Goal: Information Seeking & Learning: Learn about a topic

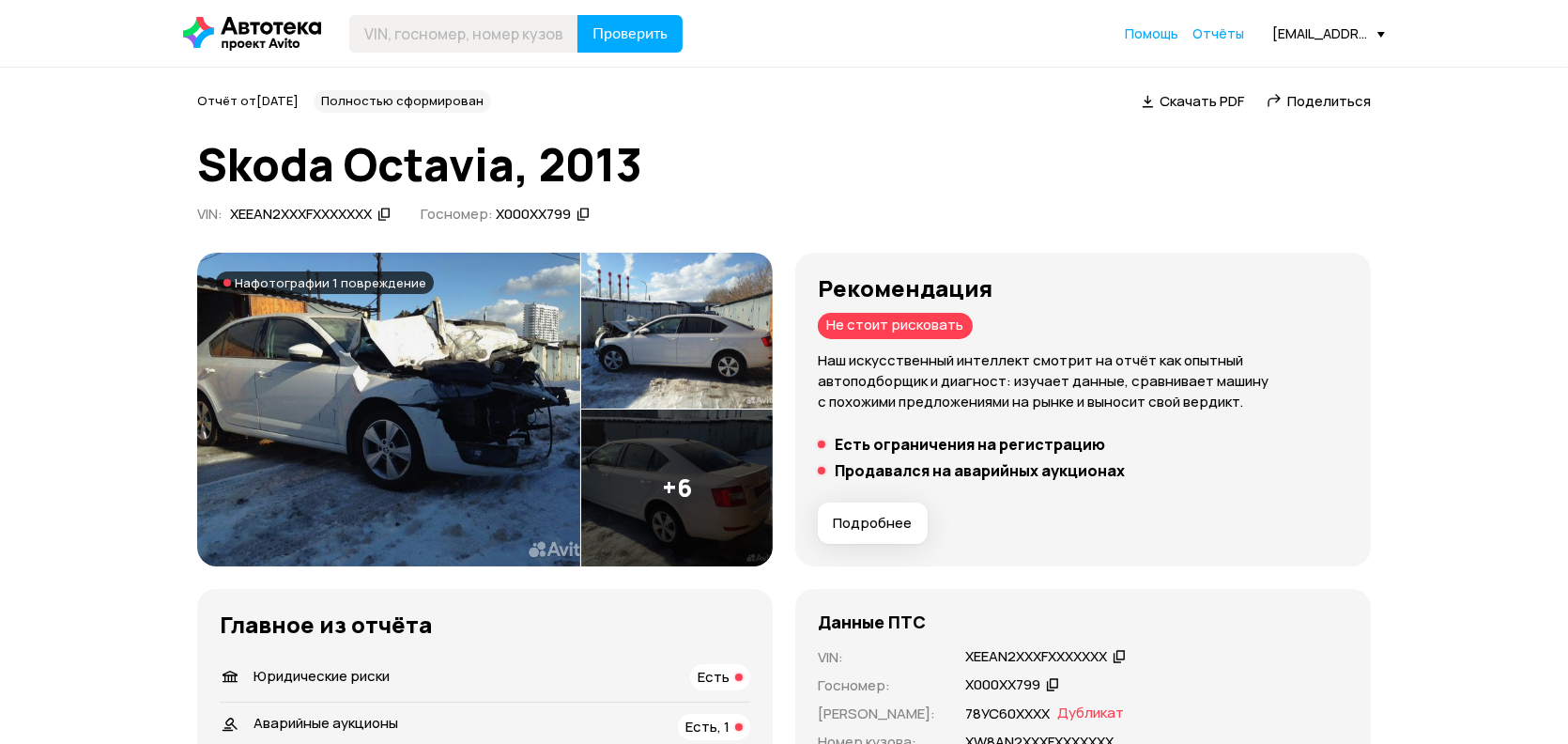
click at [378, 210] on div "XEEAN2XXXFXXXXXXX" at bounding box center [310, 215] width 166 height 20
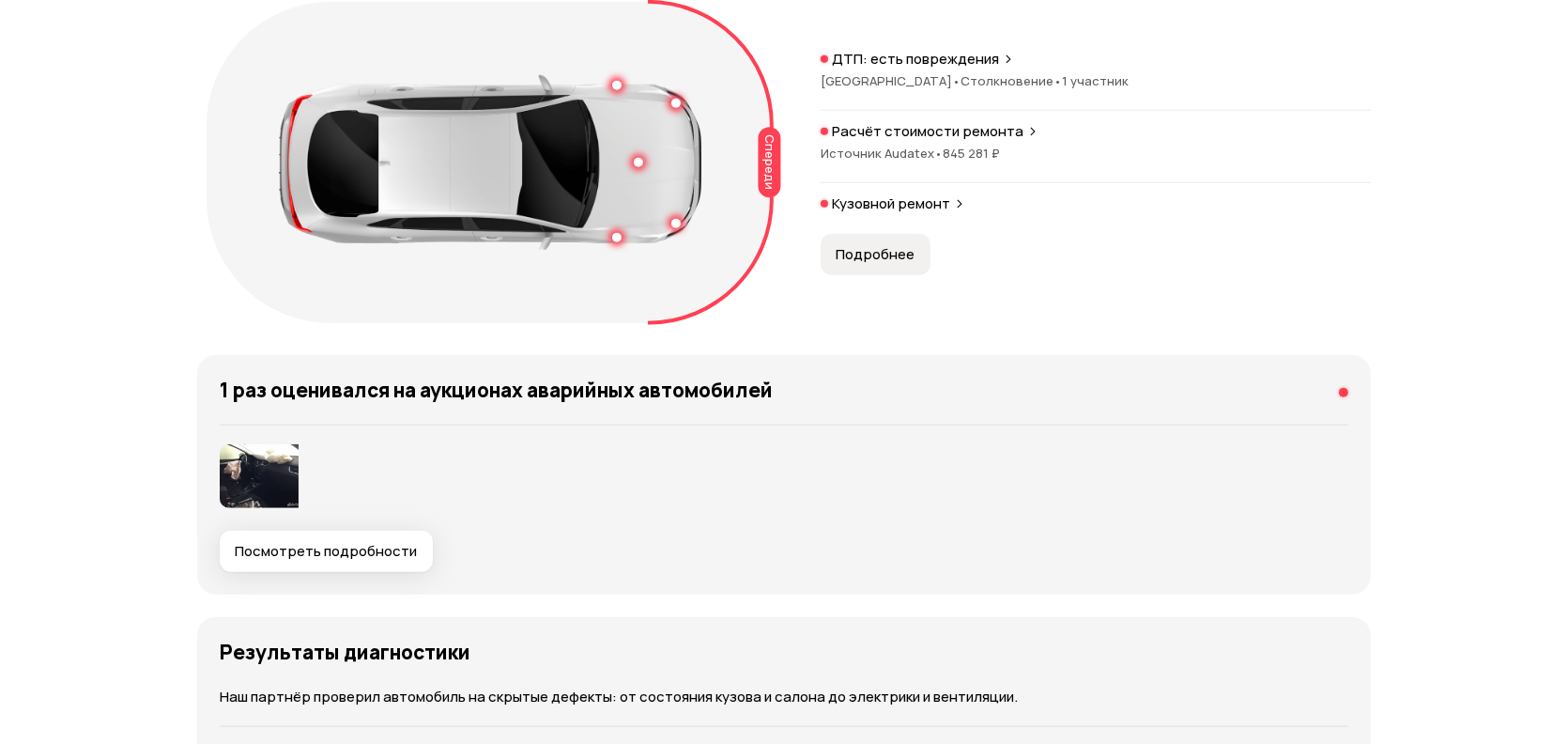
scroll to position [2535, 0]
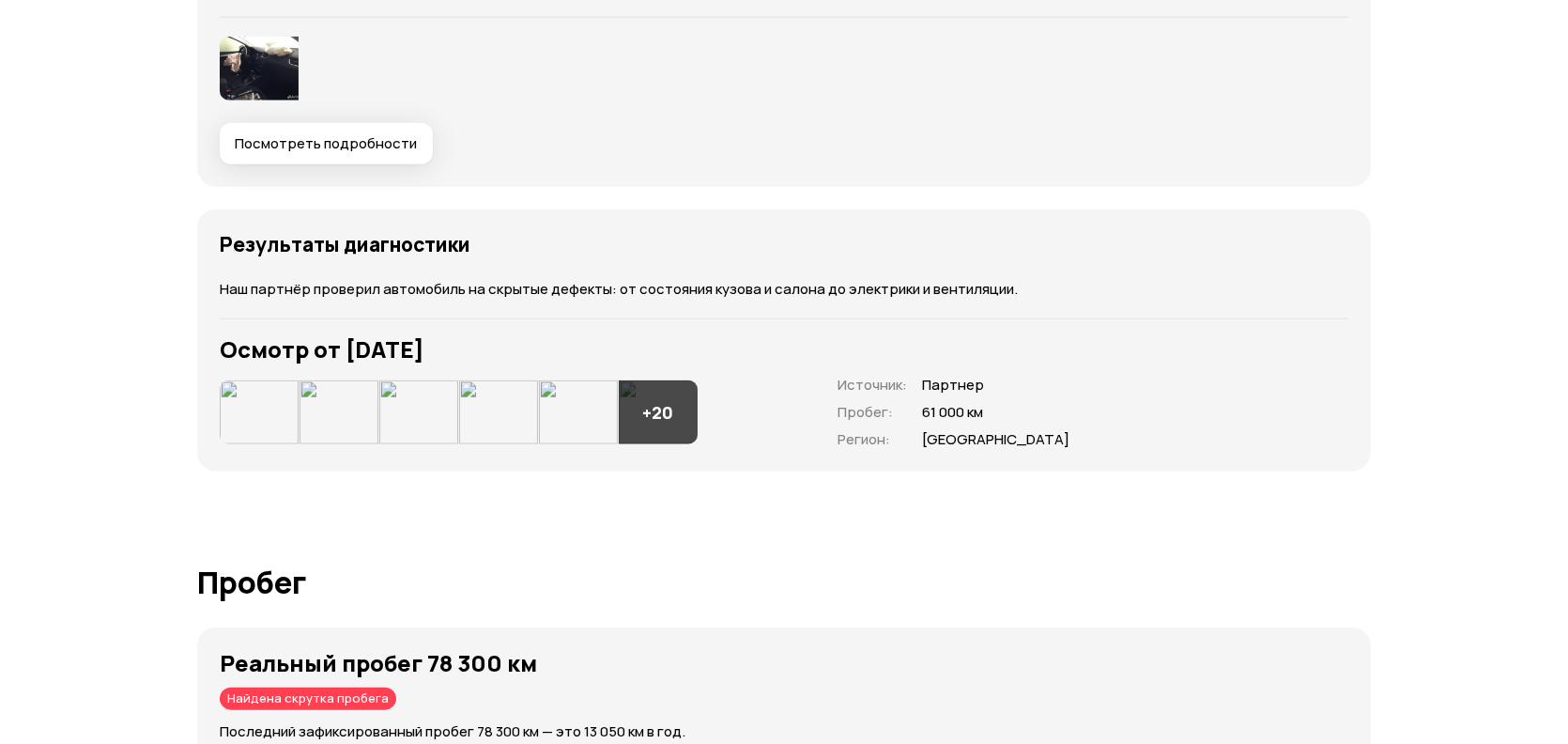
click at [225, 408] on img at bounding box center [259, 412] width 79 height 64
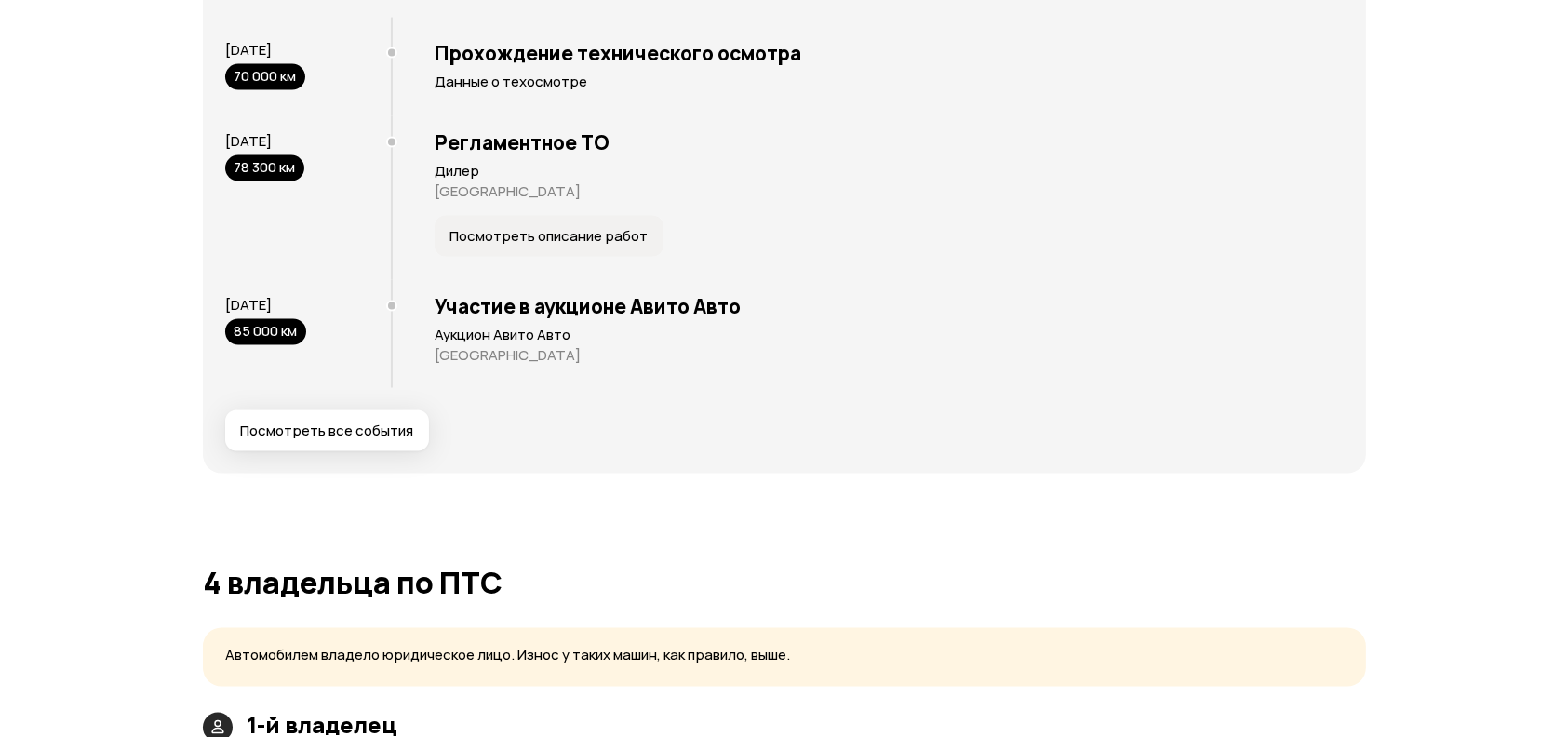
scroll to position [3907, 0]
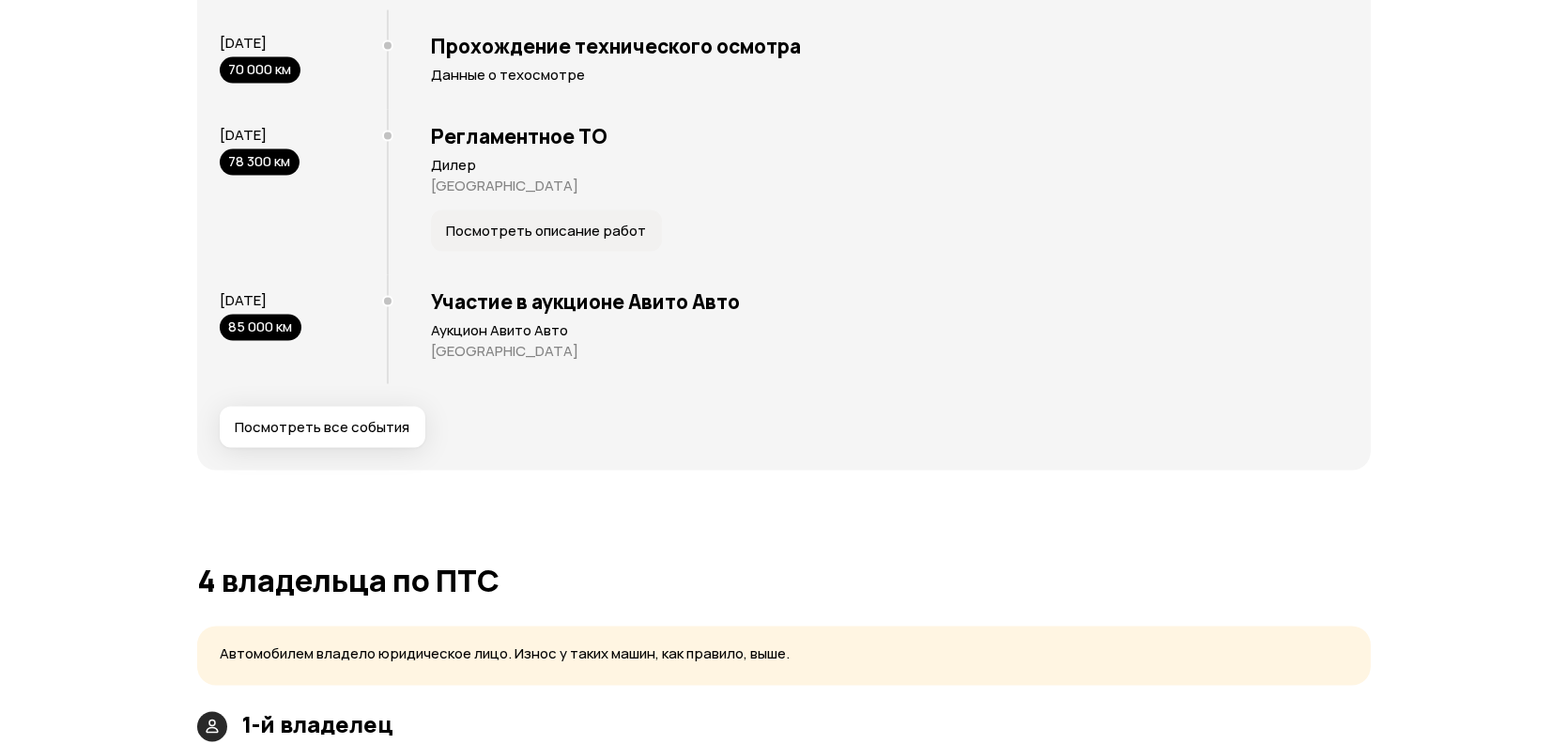
click at [336, 434] on span "Посмотреть все события" at bounding box center [322, 427] width 175 height 19
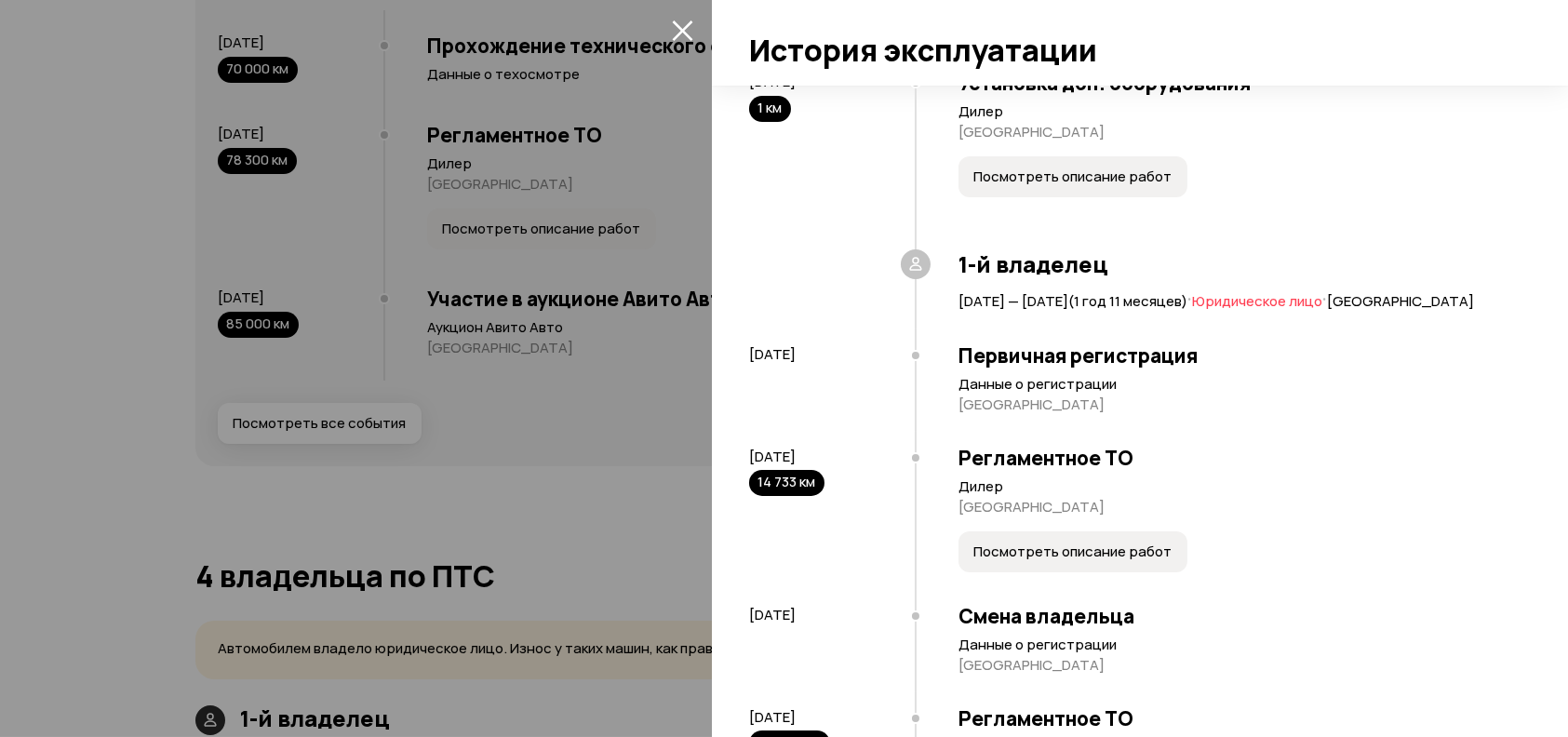
scroll to position [744, 0]
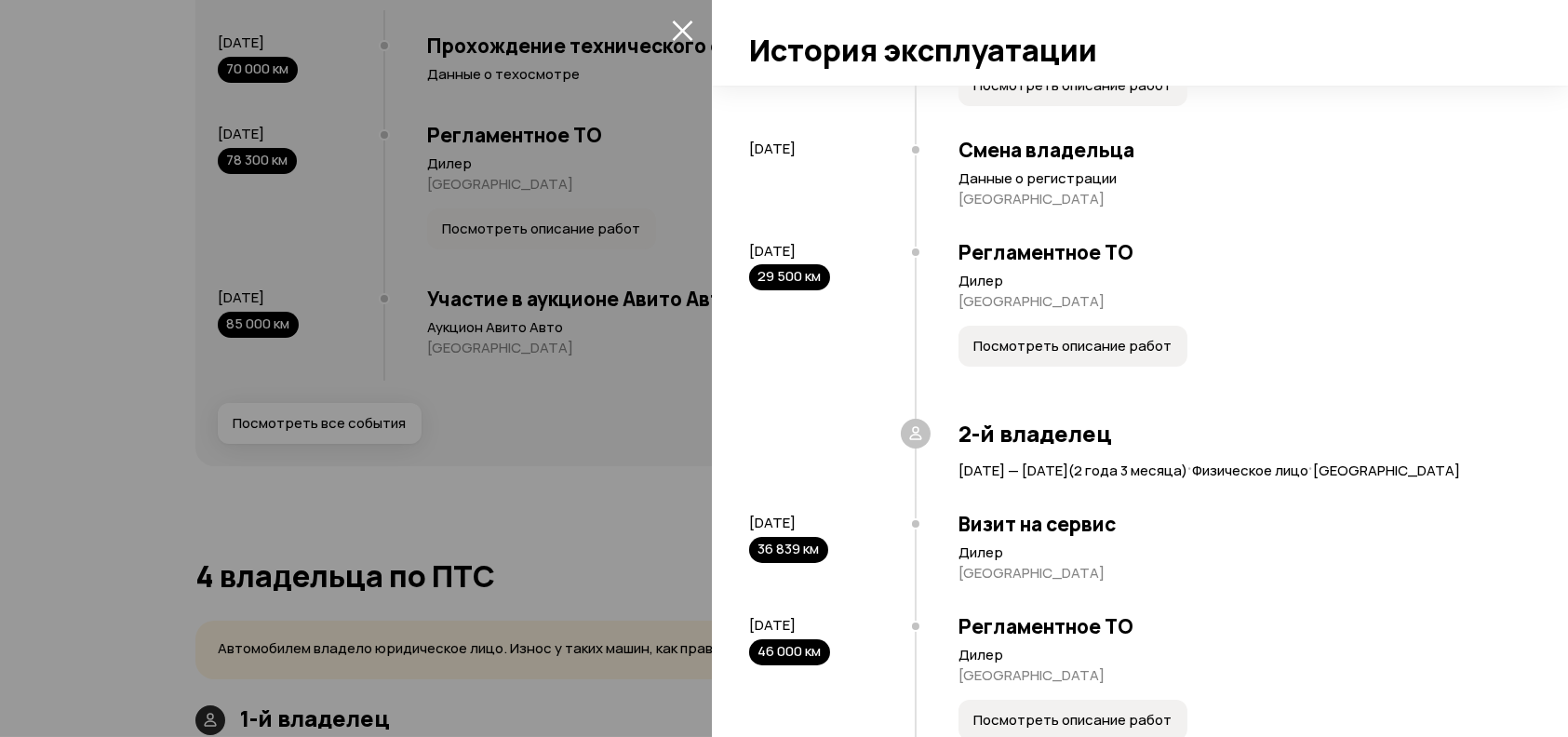
click at [1019, 367] on button "Посмотреть описание работ" at bounding box center [1072, 346] width 229 height 41
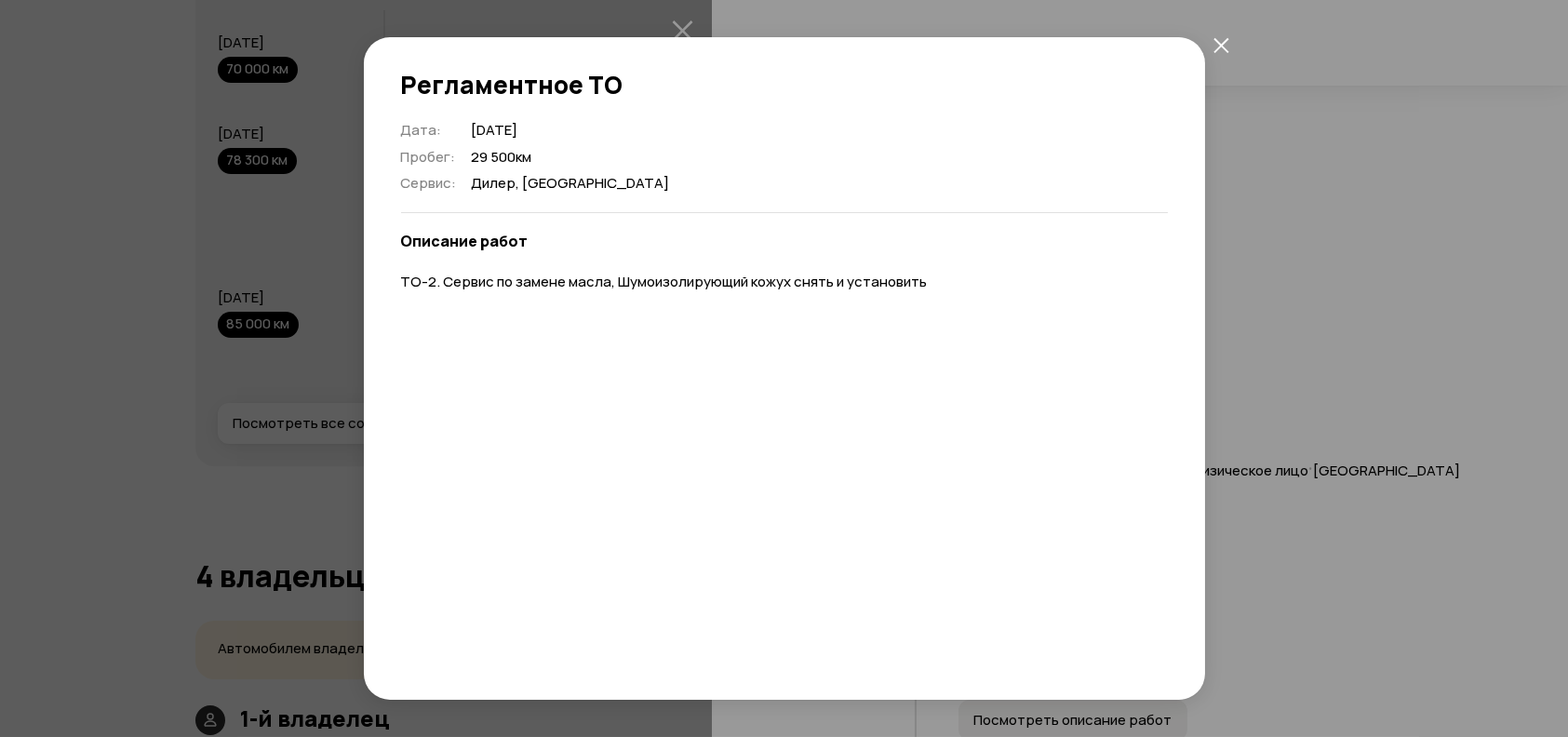
click at [1324, 387] on div "Регламентное ТО Дата : [DATE] Пробег : 29 500 км Сервис : [GEOGRAPHIC_DATA], [G…" at bounding box center [784, 368] width 1568 height 737
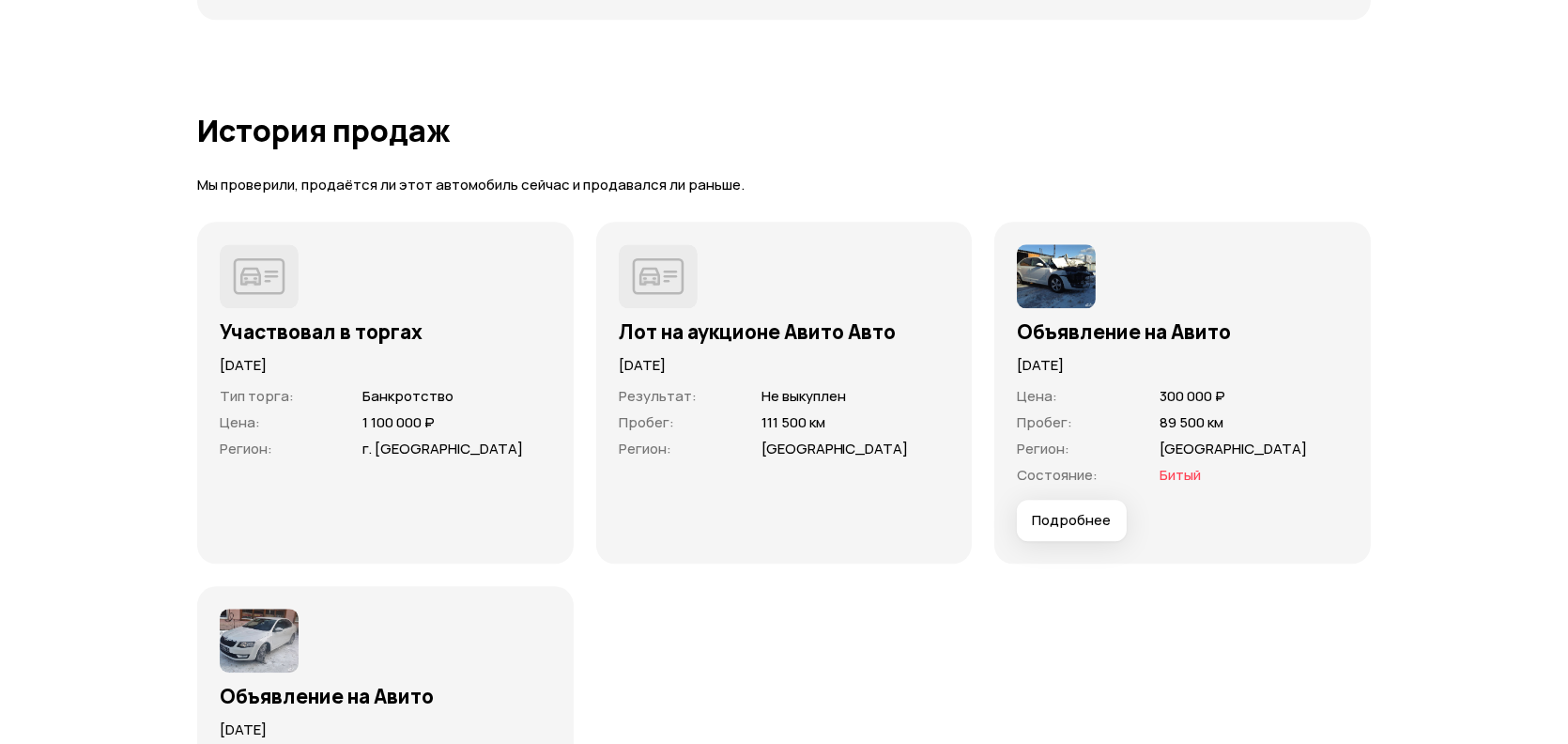
scroll to position [5821, 0]
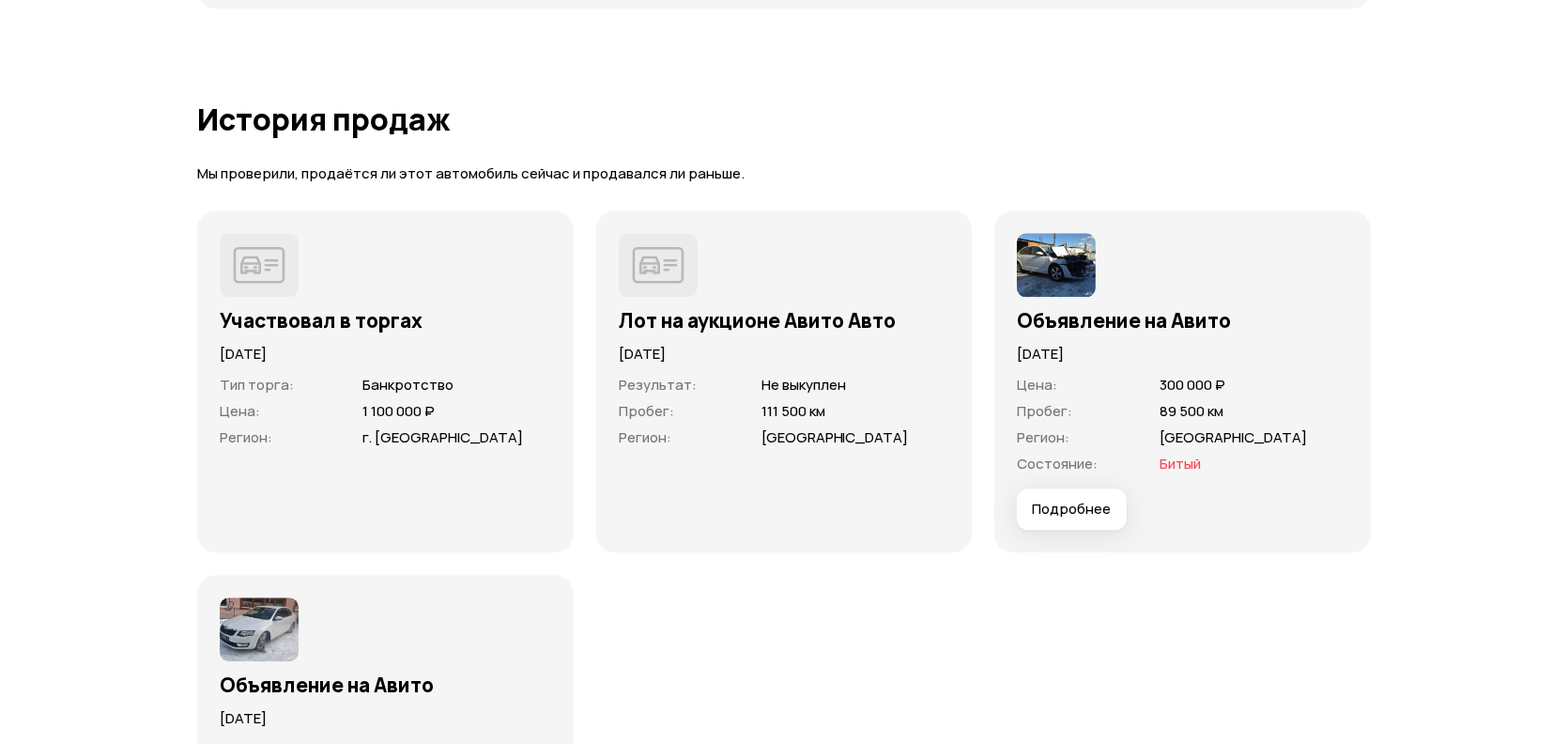
click at [1059, 514] on button "Подробнее" at bounding box center [1072, 508] width 110 height 41
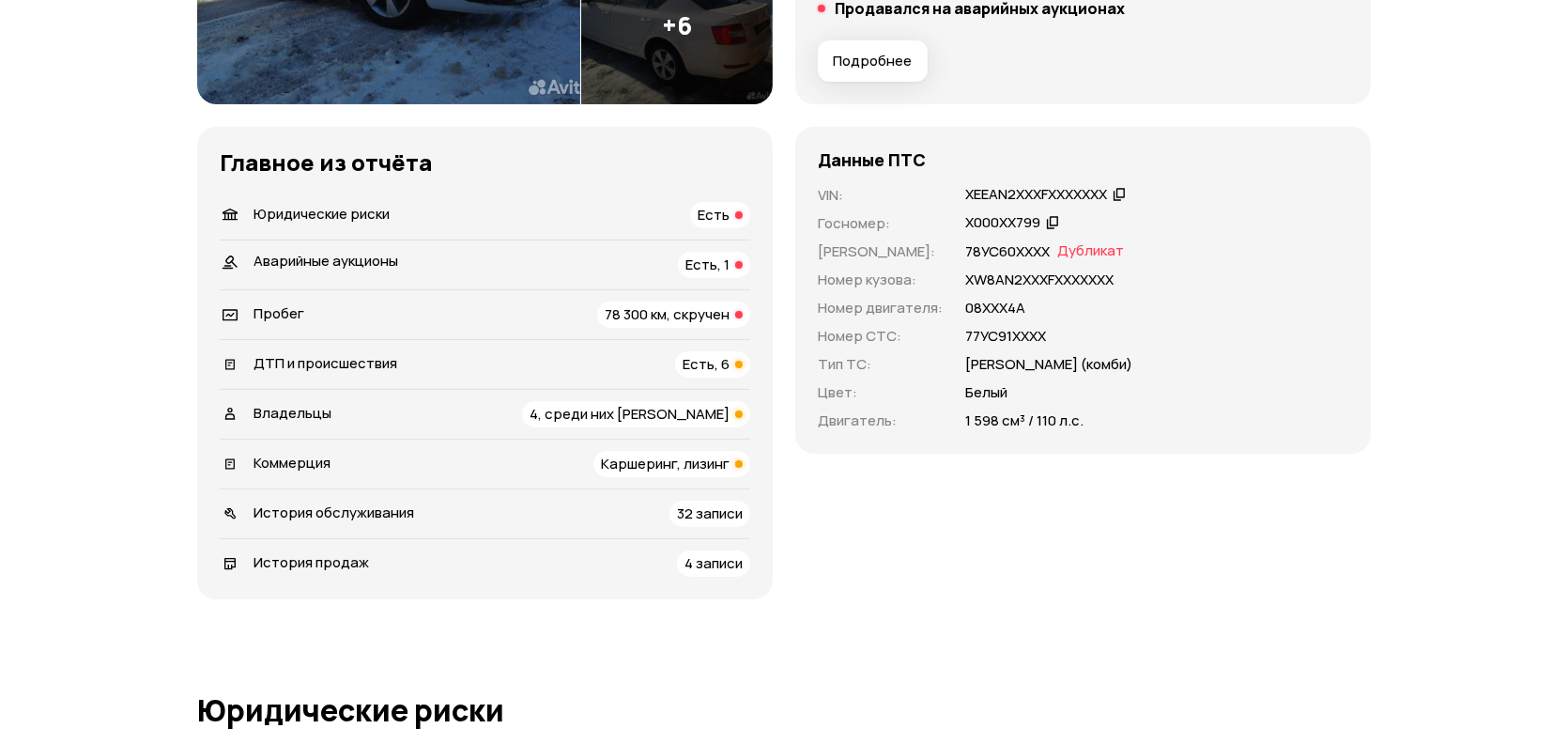
scroll to position [0, 0]
